Goal: Task Accomplishment & Management: Manage account settings

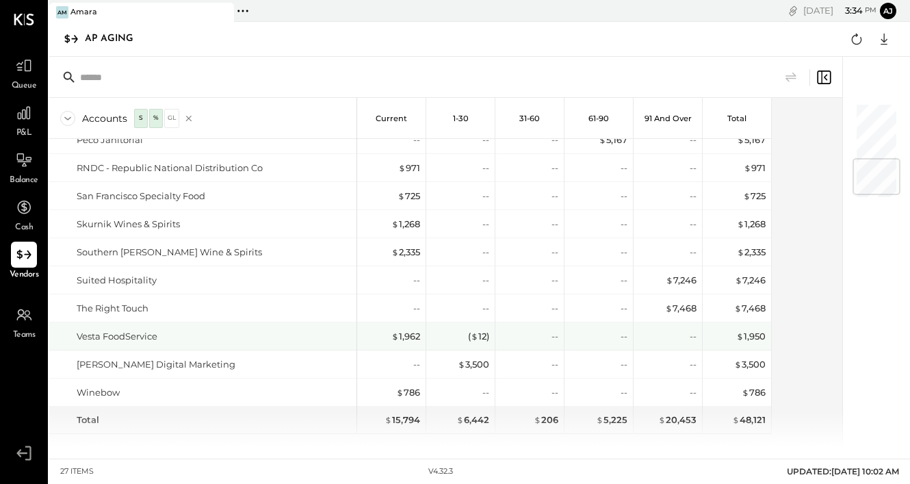
scroll to position [484, 0]
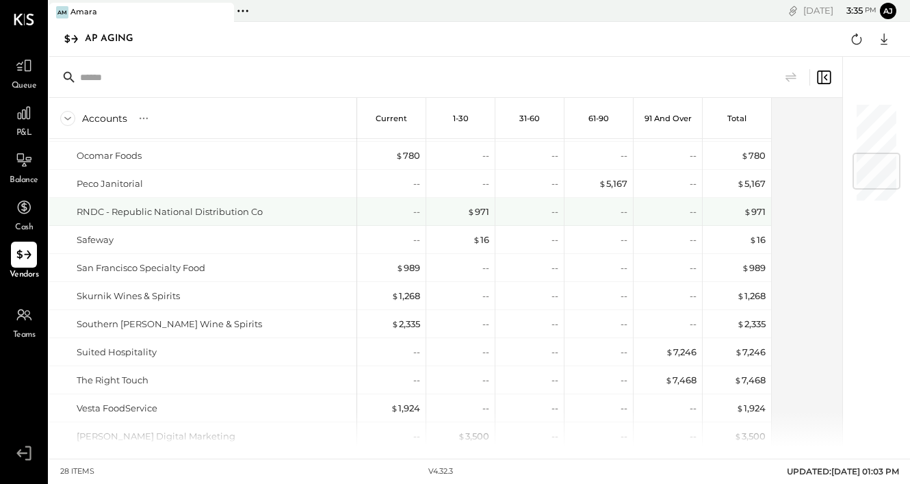
scroll to position [419, 0]
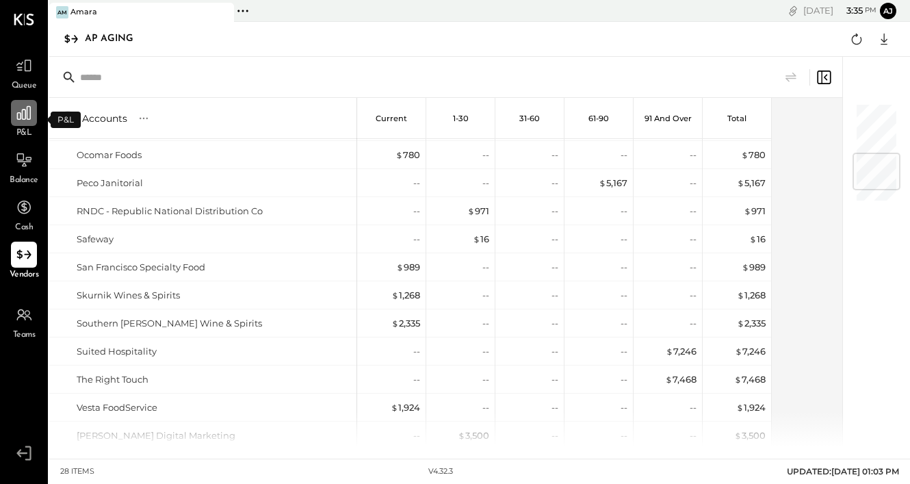
click at [25, 125] on div at bounding box center [24, 113] width 26 height 26
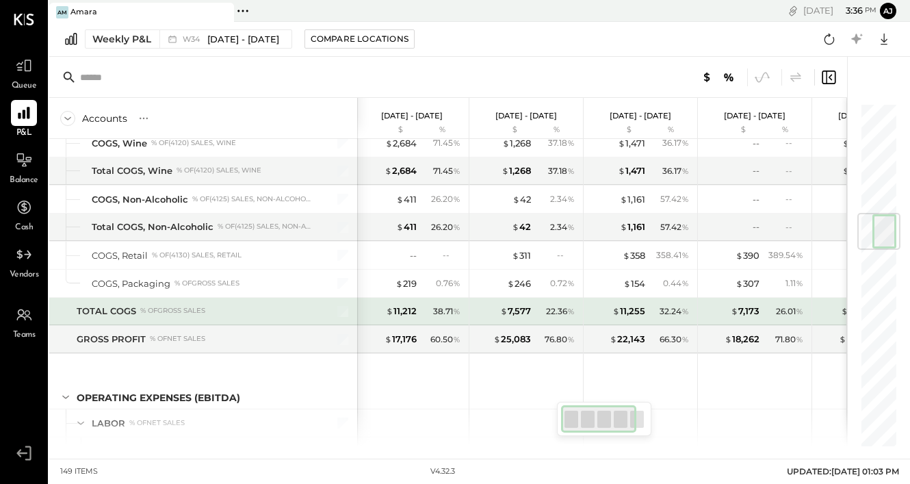
scroll to position [935, 0]
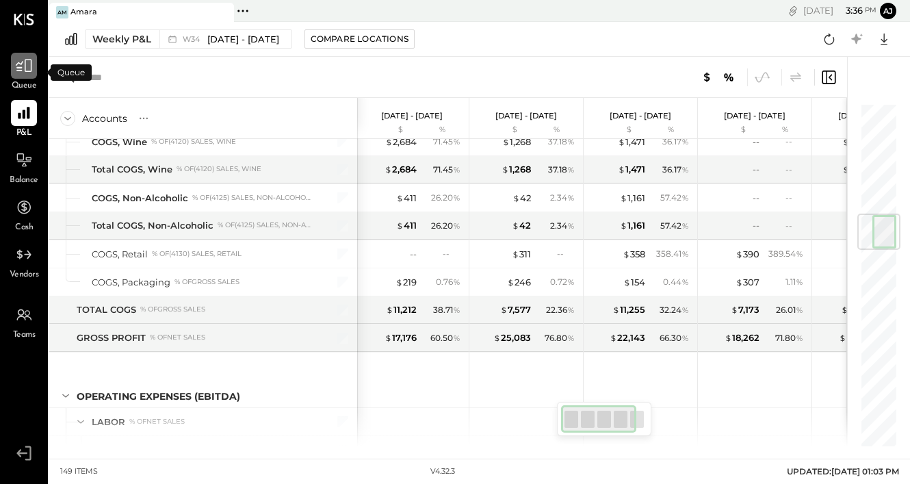
click at [25, 75] on div at bounding box center [24, 66] width 26 height 26
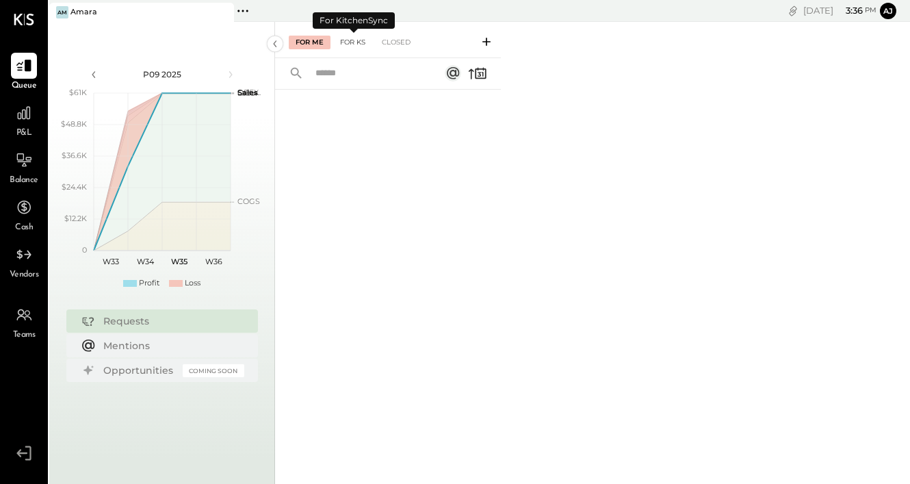
click at [353, 41] on div "For KS" at bounding box center [352, 43] width 39 height 14
click at [393, 40] on div "Closed" at bounding box center [396, 43] width 42 height 14
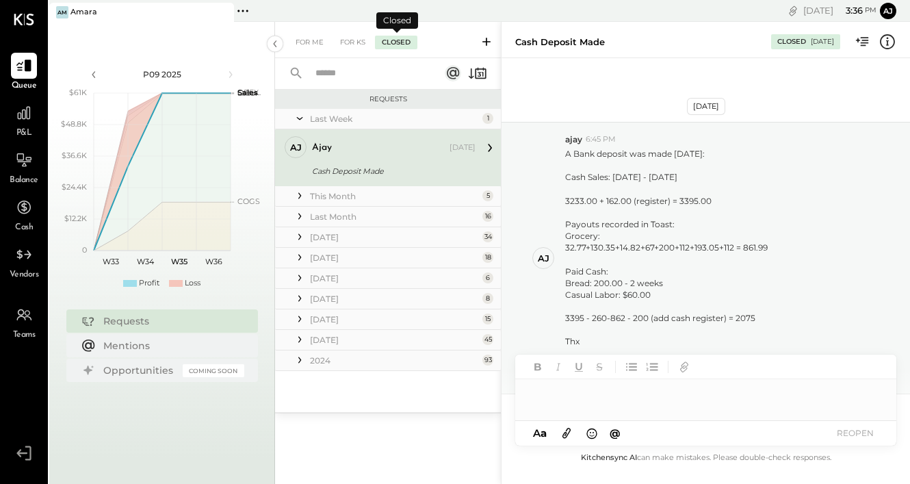
scroll to position [47, 0]
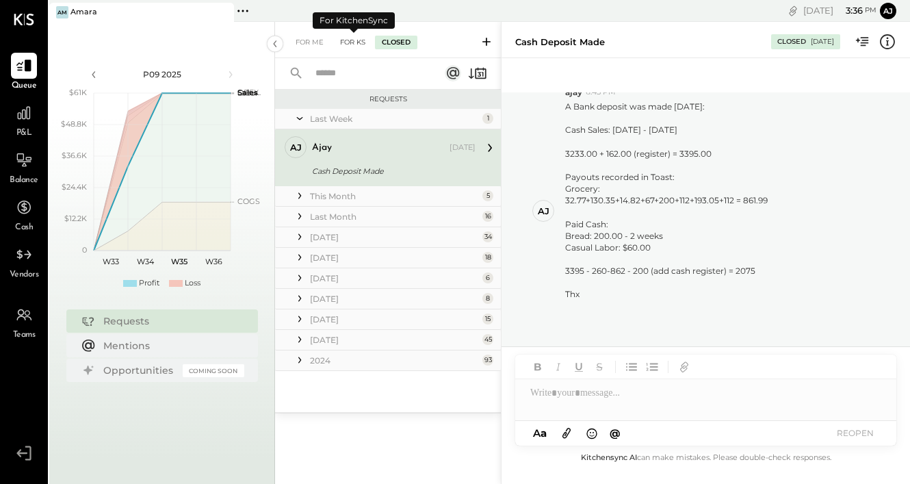
click at [350, 42] on div "For KS" at bounding box center [352, 43] width 39 height 14
